Goal: Entertainment & Leisure: Consume media (video, audio)

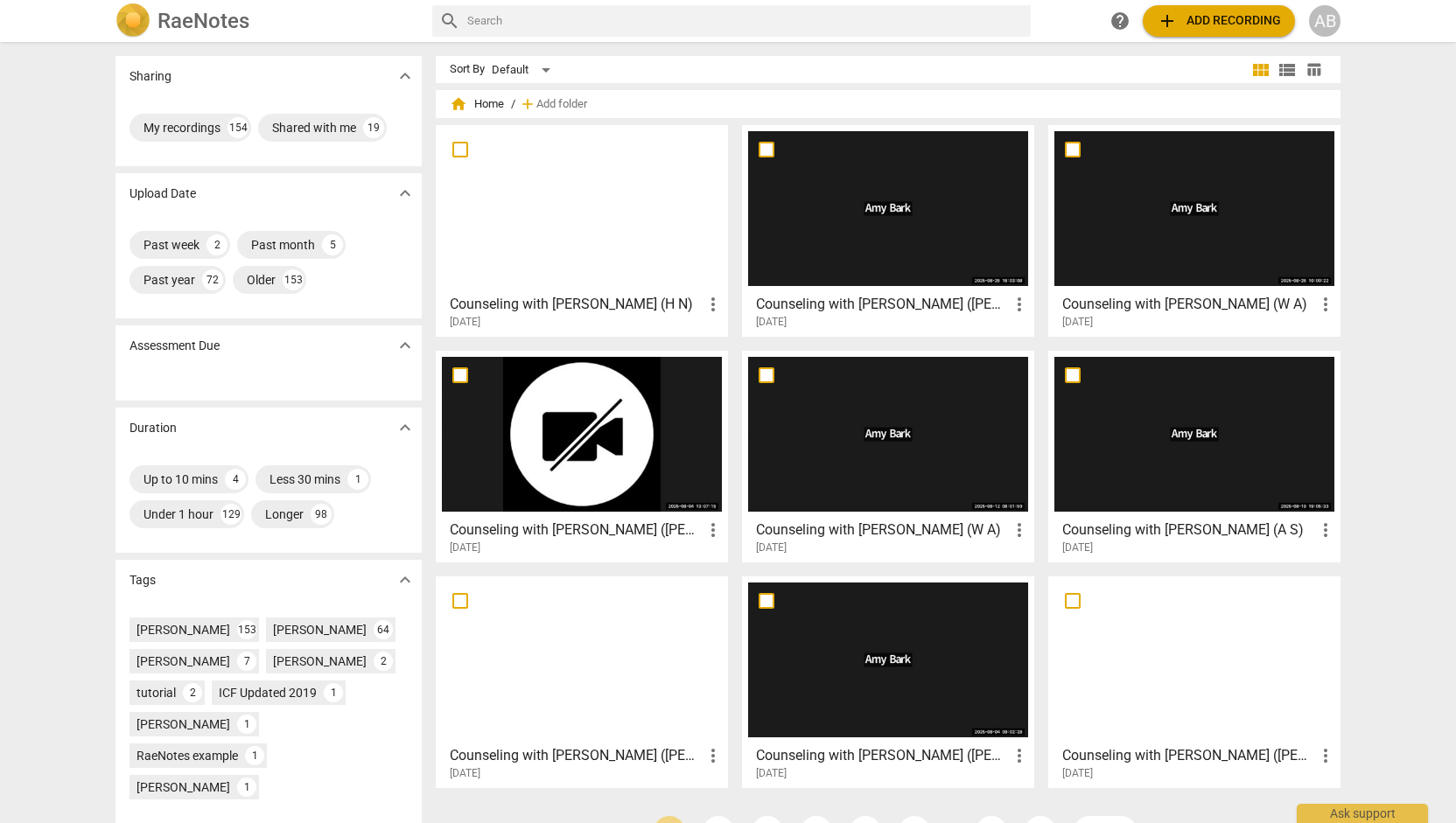
click at [836, 267] on div at bounding box center [888, 208] width 280 height 155
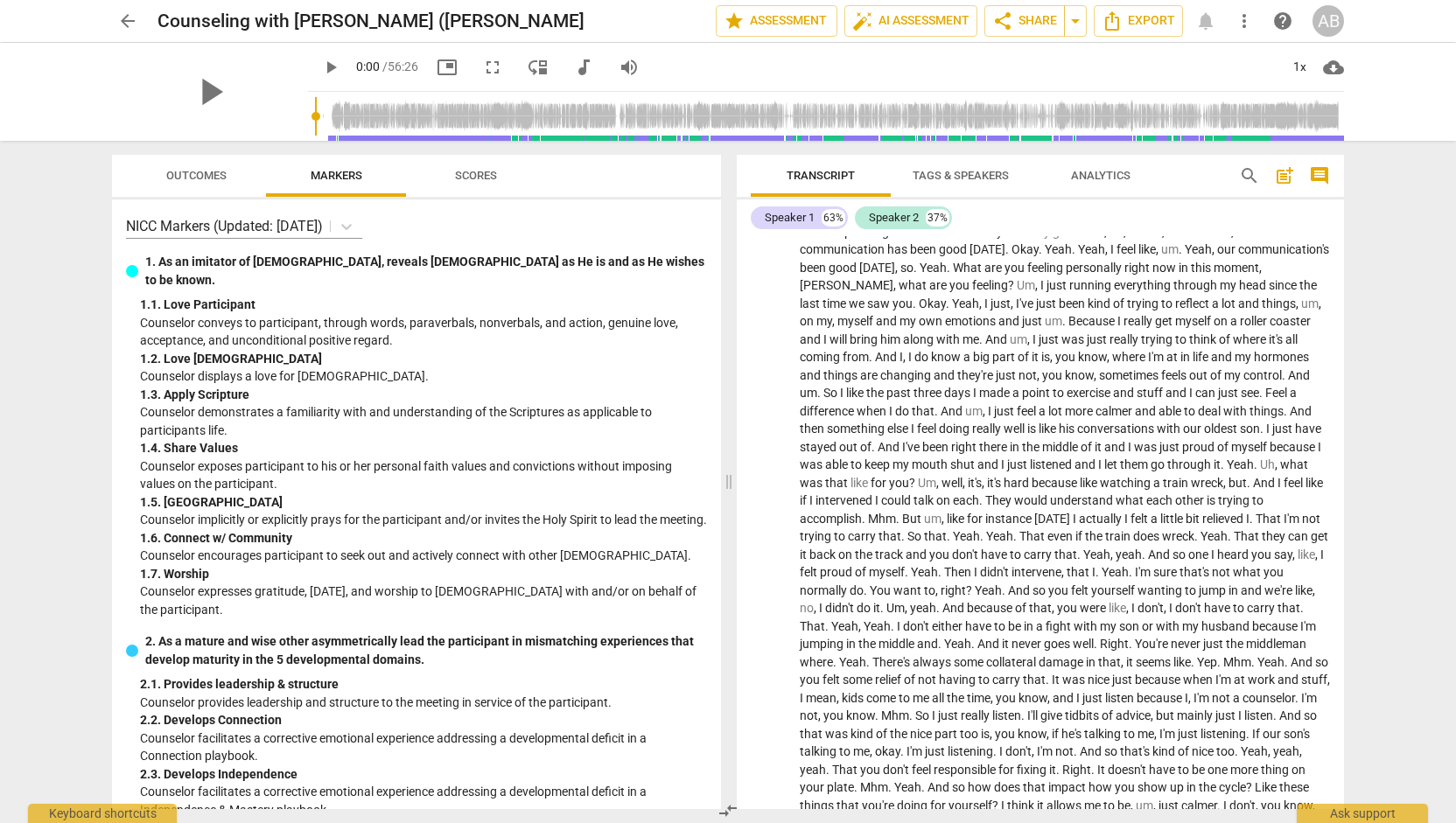
scroll to position [665, 0]
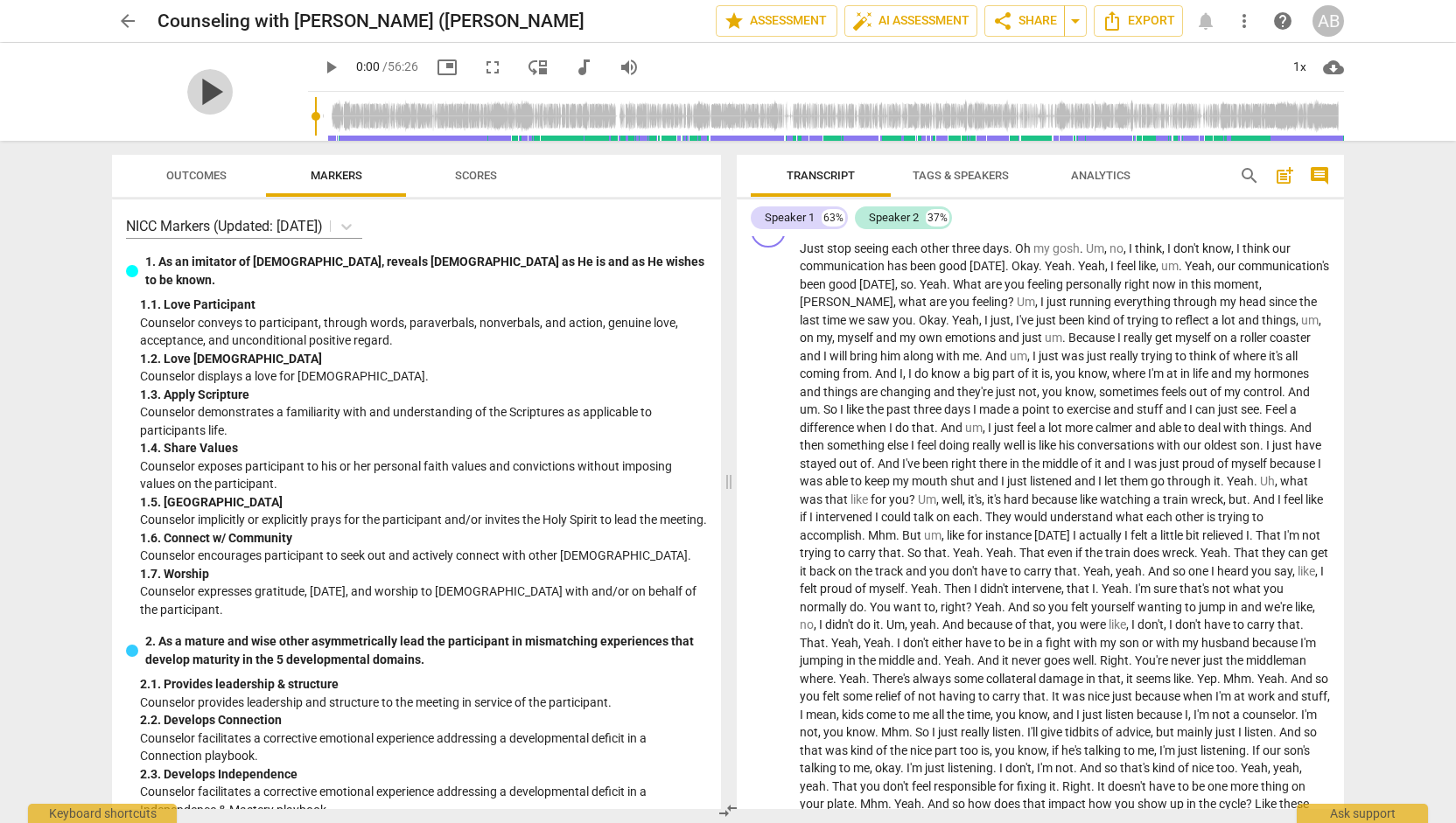
click at [215, 83] on span "play_arrow" at bounding box center [210, 92] width 45 height 45
click at [374, 122] on input "range" at bounding box center [829, 116] width 1029 height 56
click at [437, 57] on span "picture_in_picture" at bounding box center [447, 67] width 21 height 21
click at [369, 120] on input "range" at bounding box center [829, 116] width 1029 height 56
click at [357, 122] on input "range" at bounding box center [829, 116] width 1029 height 56
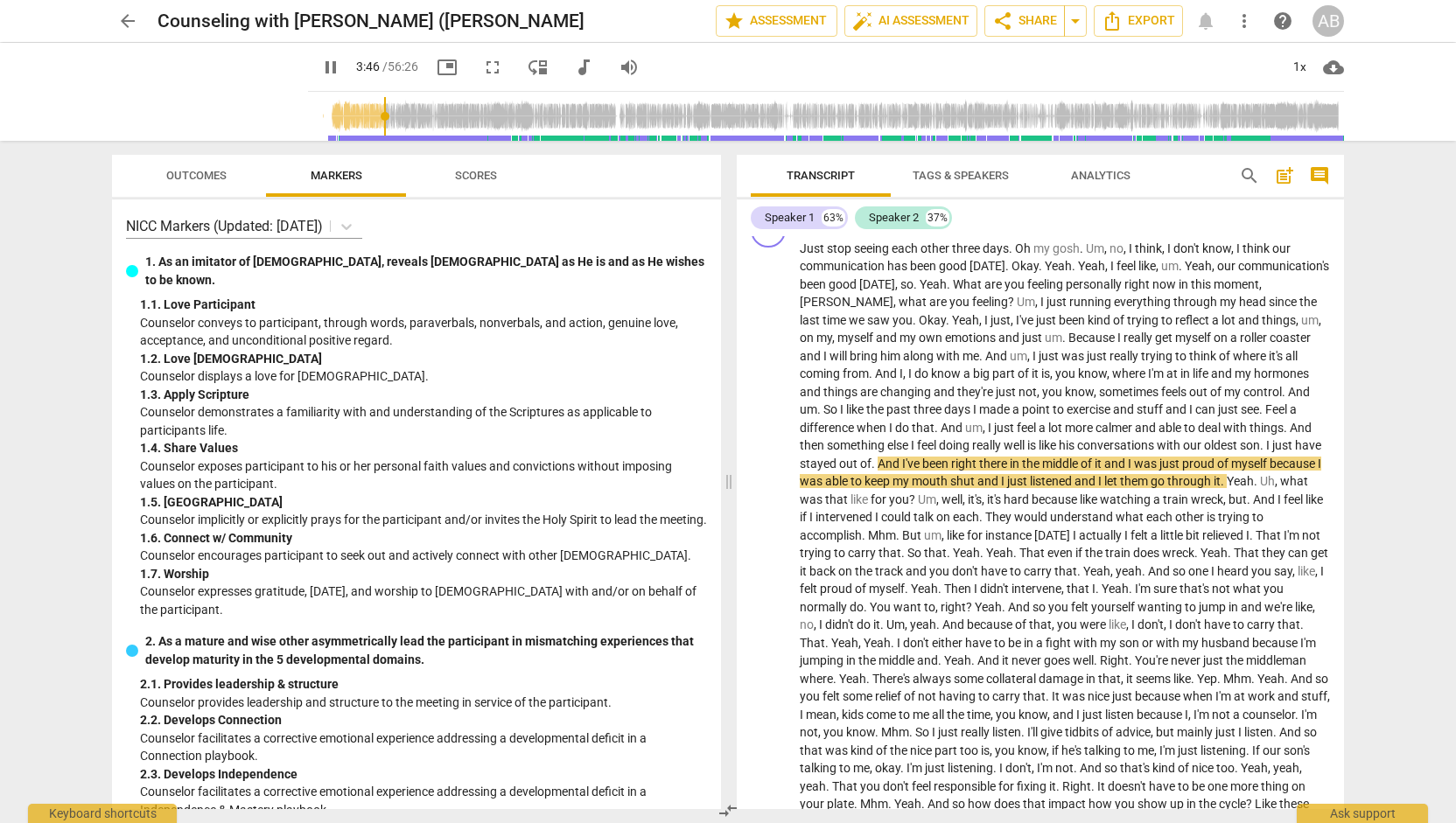
click at [482, 62] on span "fullscreen" at bounding box center [492, 67] width 21 height 21
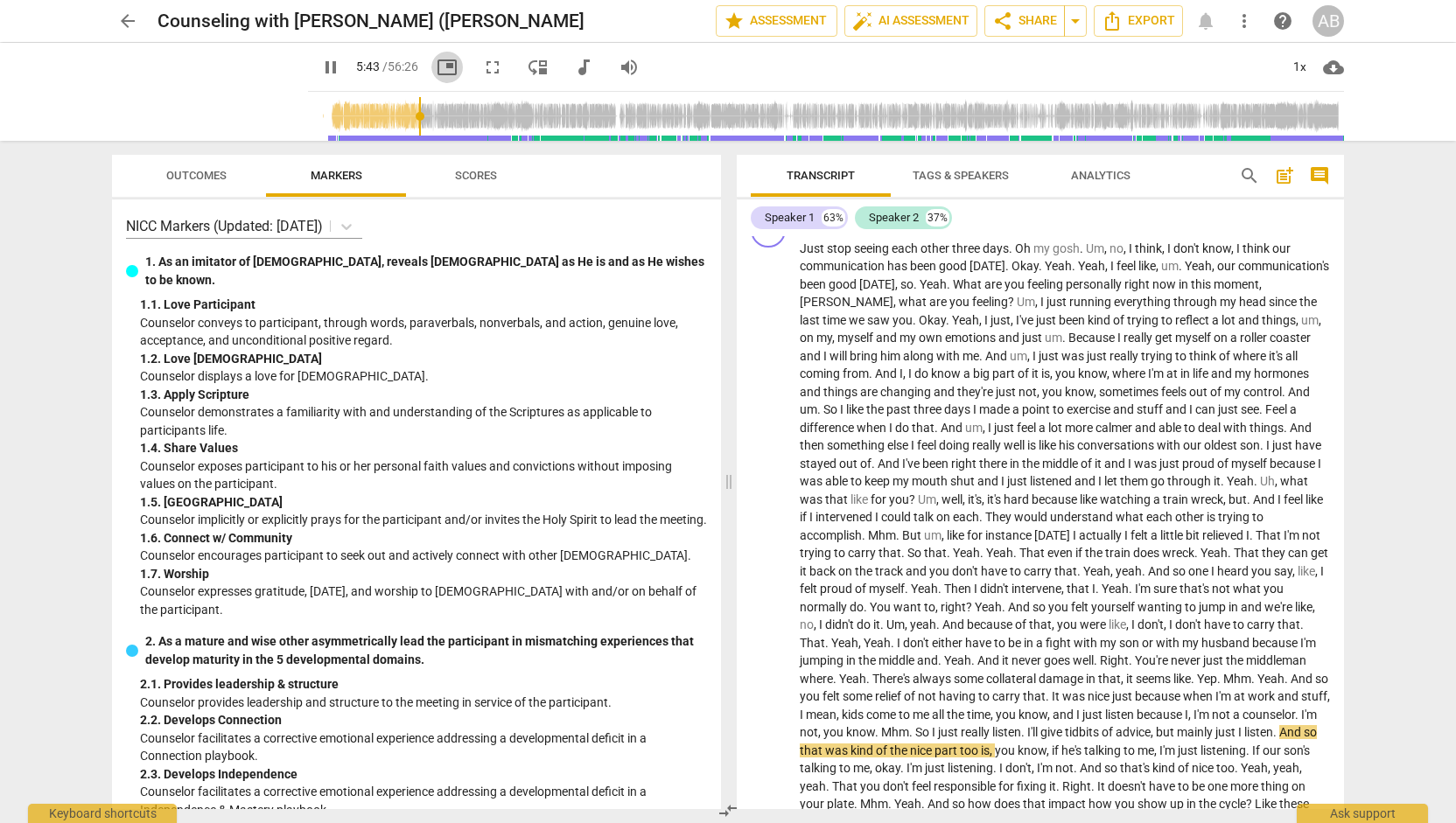
click at [437, 67] on span "picture_in_picture" at bounding box center [447, 67] width 21 height 21
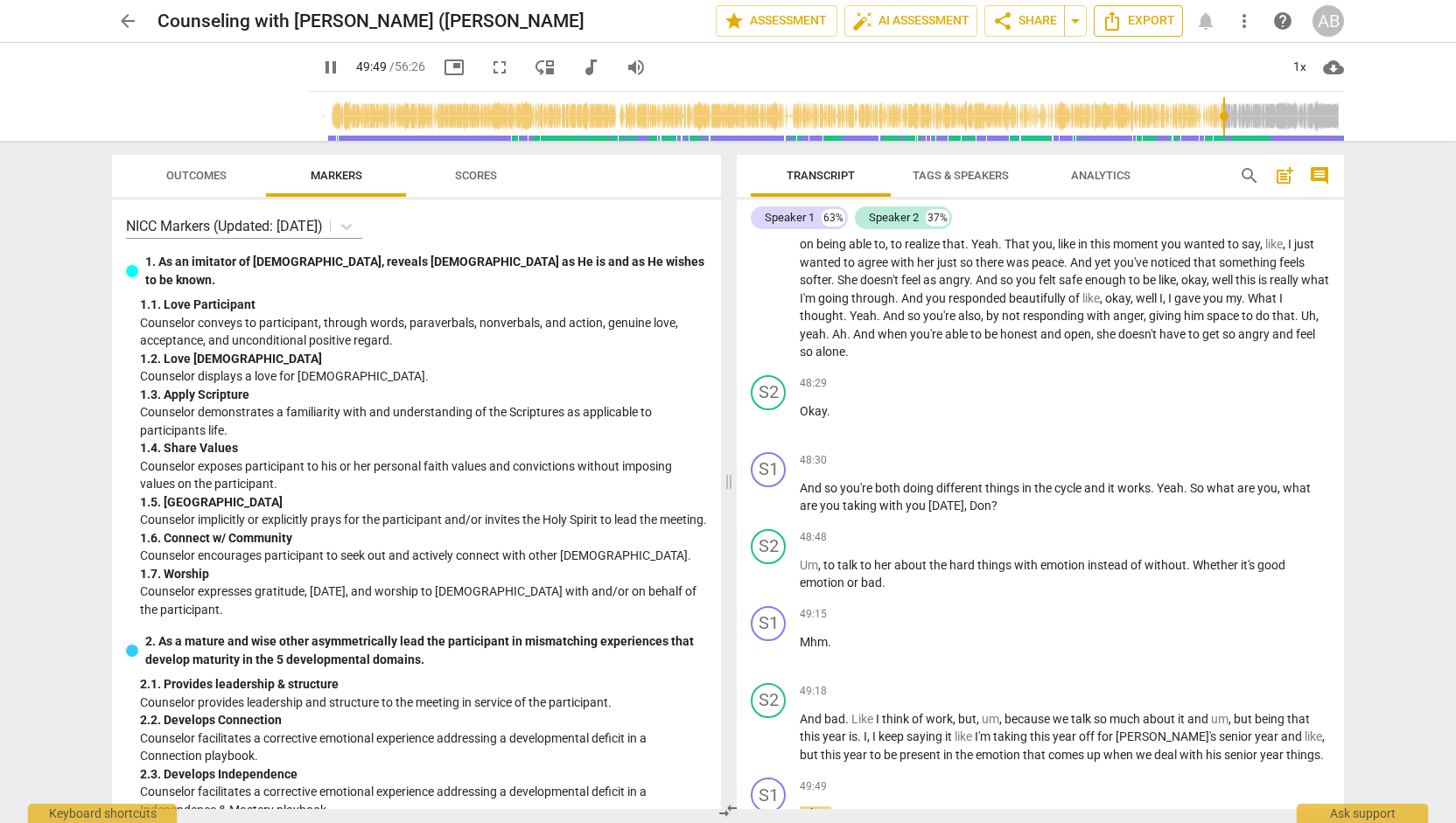
scroll to position [15045, 0]
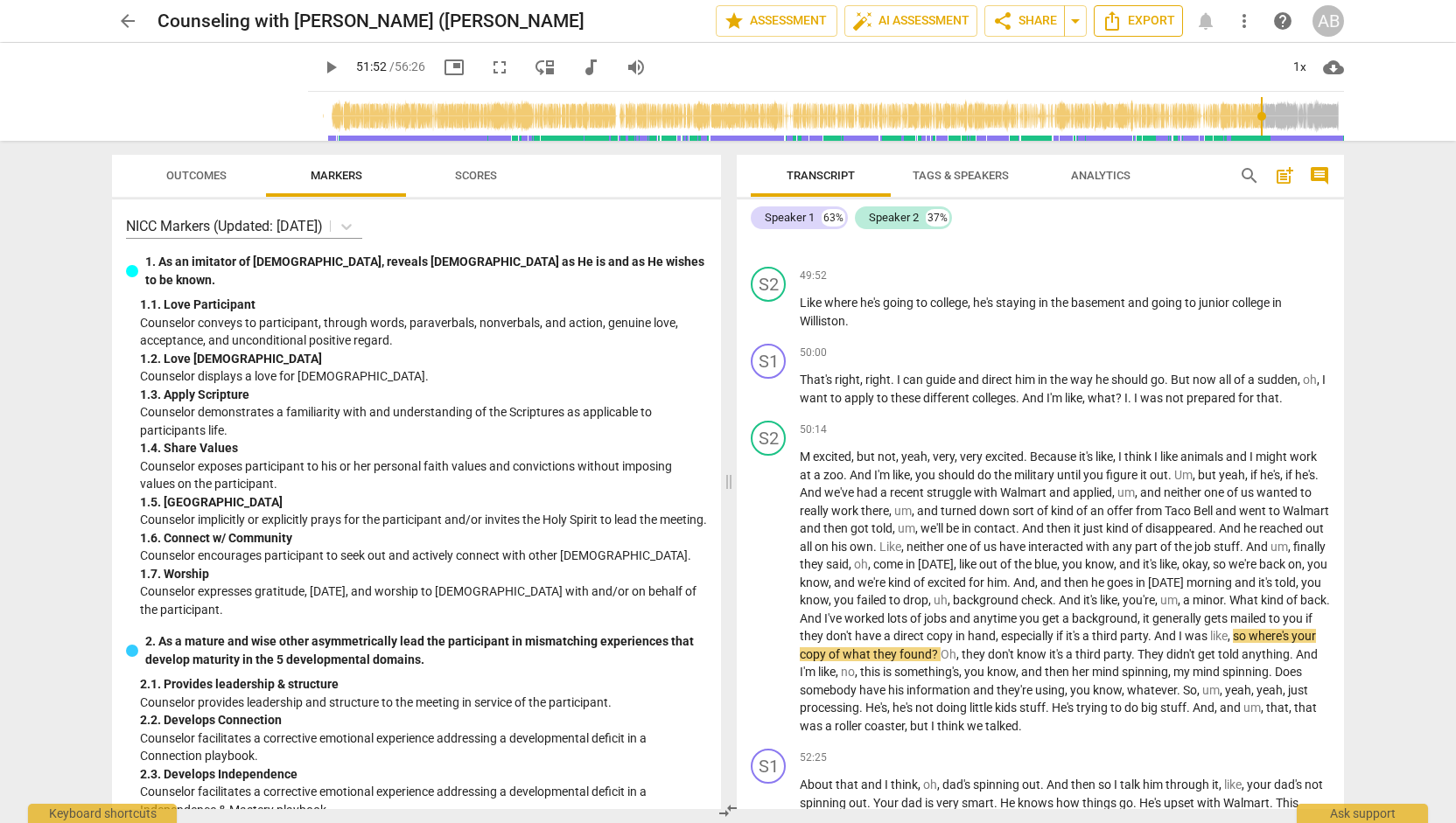
type input "3113"
